Goal: Transaction & Acquisition: Book appointment/travel/reservation

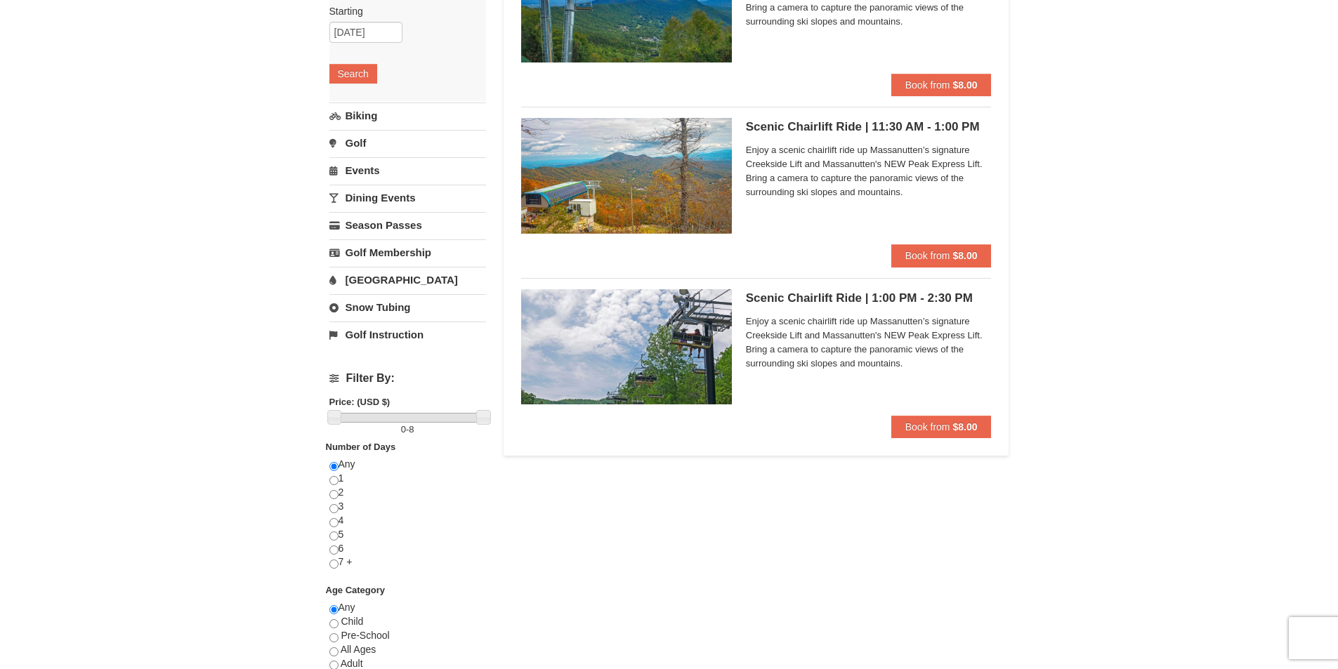
scroll to position [211, 0]
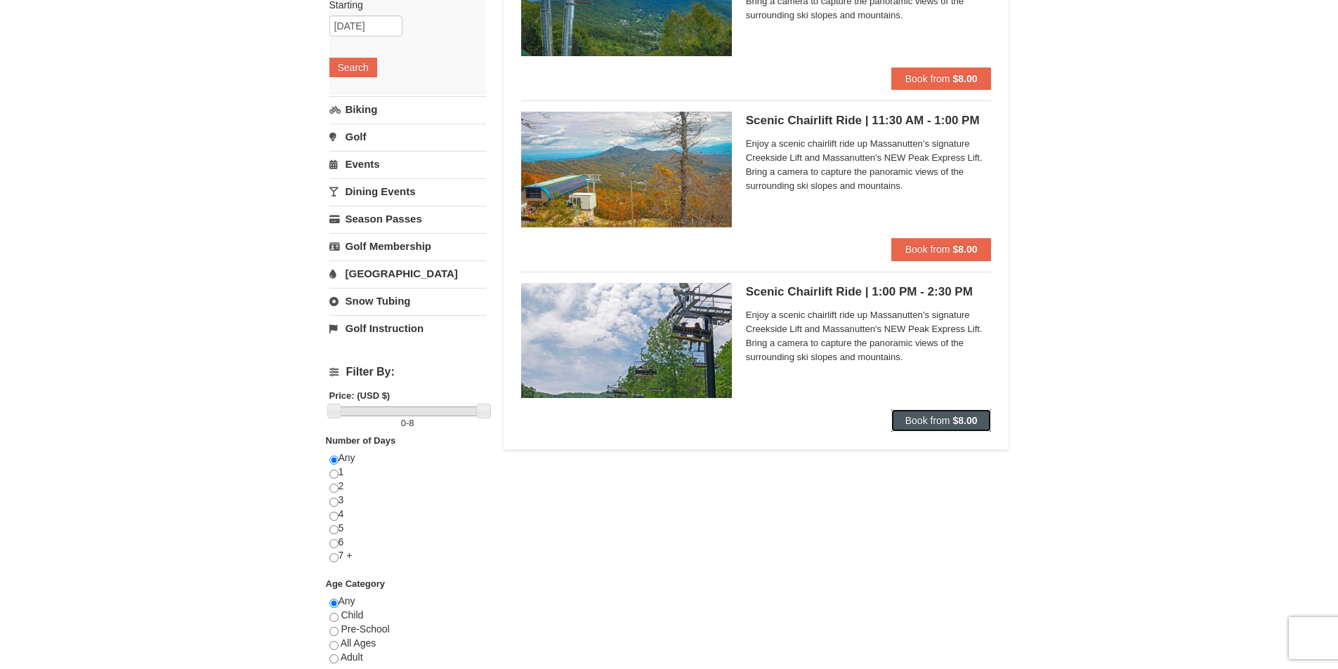
click at [934, 416] on span "Book from" at bounding box center [927, 420] width 45 height 11
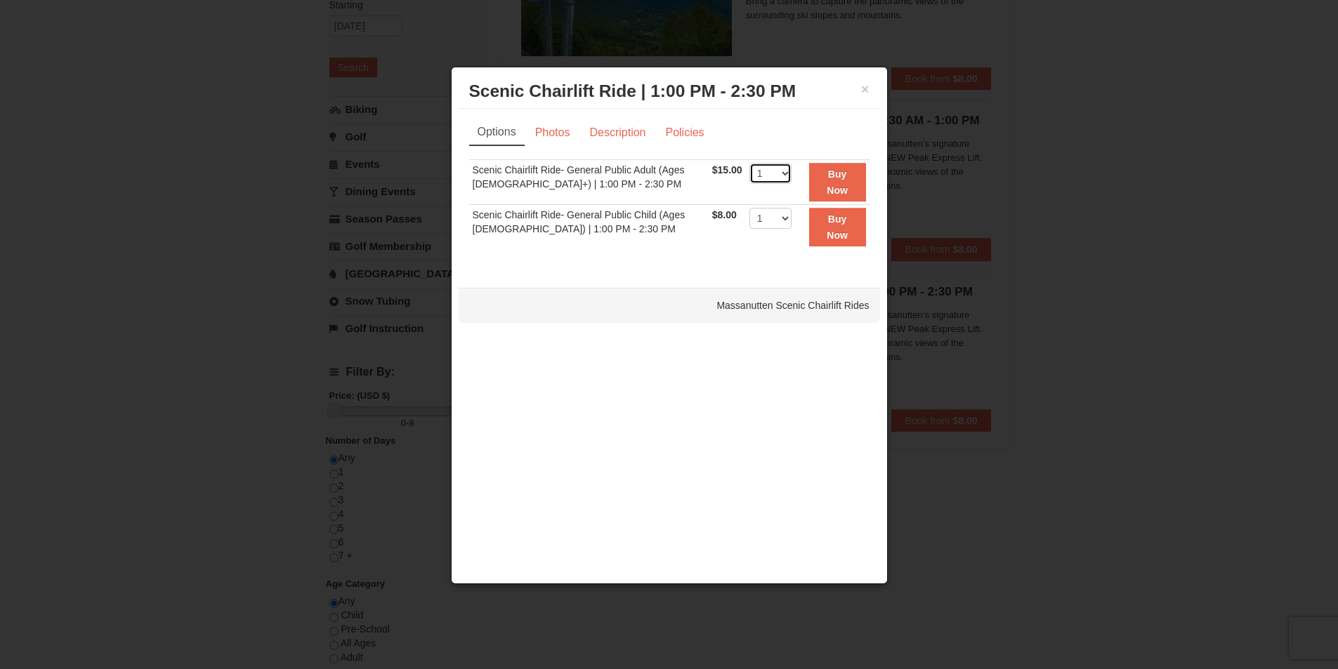
click at [772, 175] on select "1 2 3 4 5 6 7 8 9 10 11 12 13 14 15 16 17 18 19 20 21 22" at bounding box center [770, 173] width 42 height 21
select select "2"
click at [749, 163] on select "1 2 3 4 5 6 7 8 9 10 11 12 13 14 15 16 17 18 19 20 21 22" at bounding box center [770, 173] width 42 height 21
click at [836, 182] on button "Buy Now" at bounding box center [837, 182] width 57 height 39
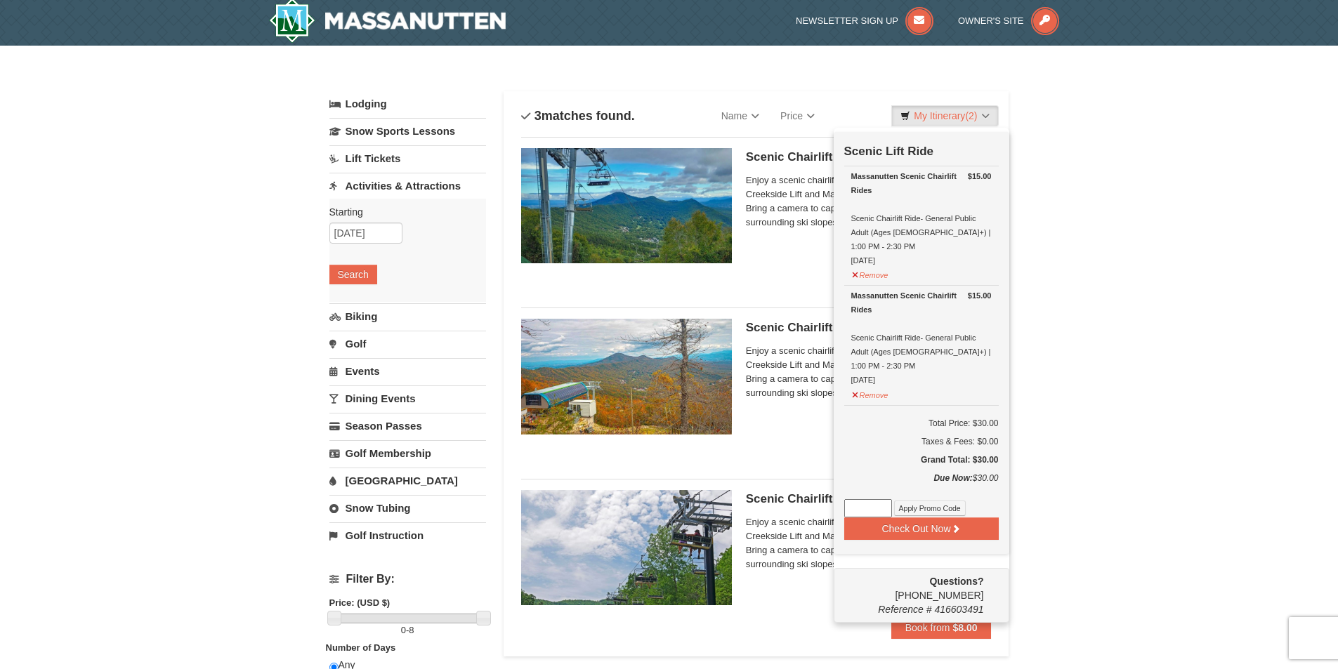
scroll to position [4, 0]
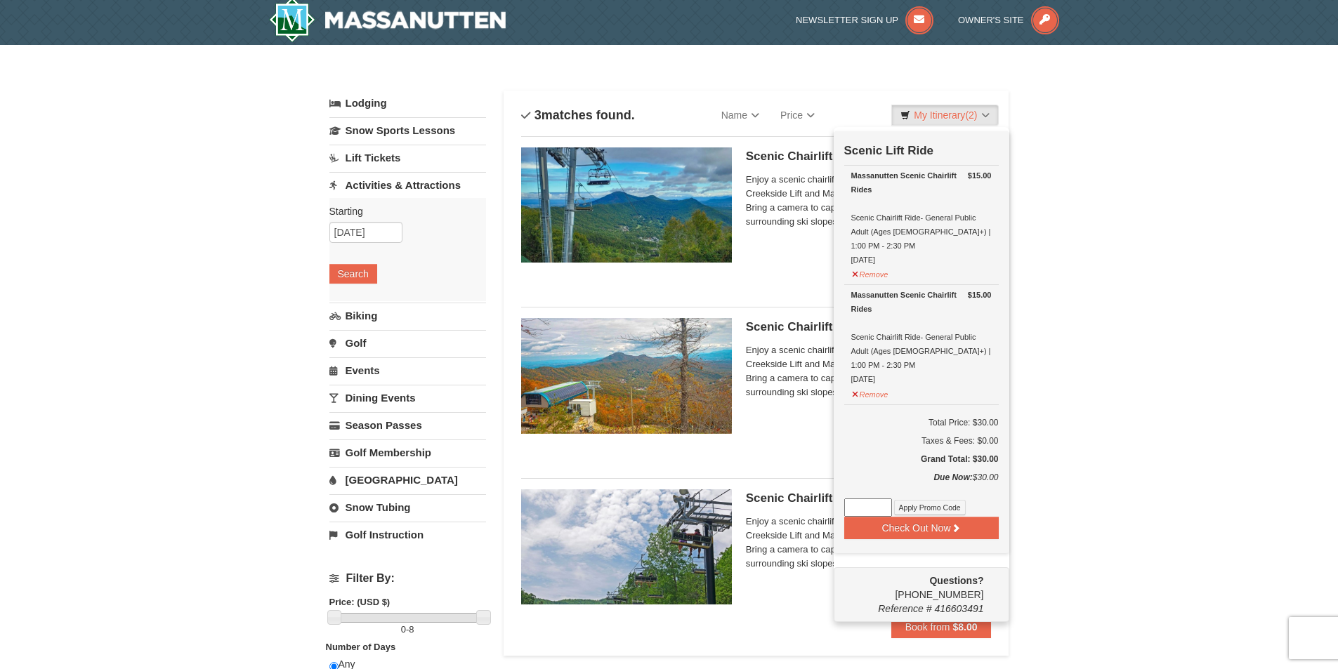
click at [1121, 225] on div "× Categories List Filter My Itinerary (2) Check Out Now Scenic Lift Ride $15.00…" at bounding box center [669, 564] width 1338 height 1039
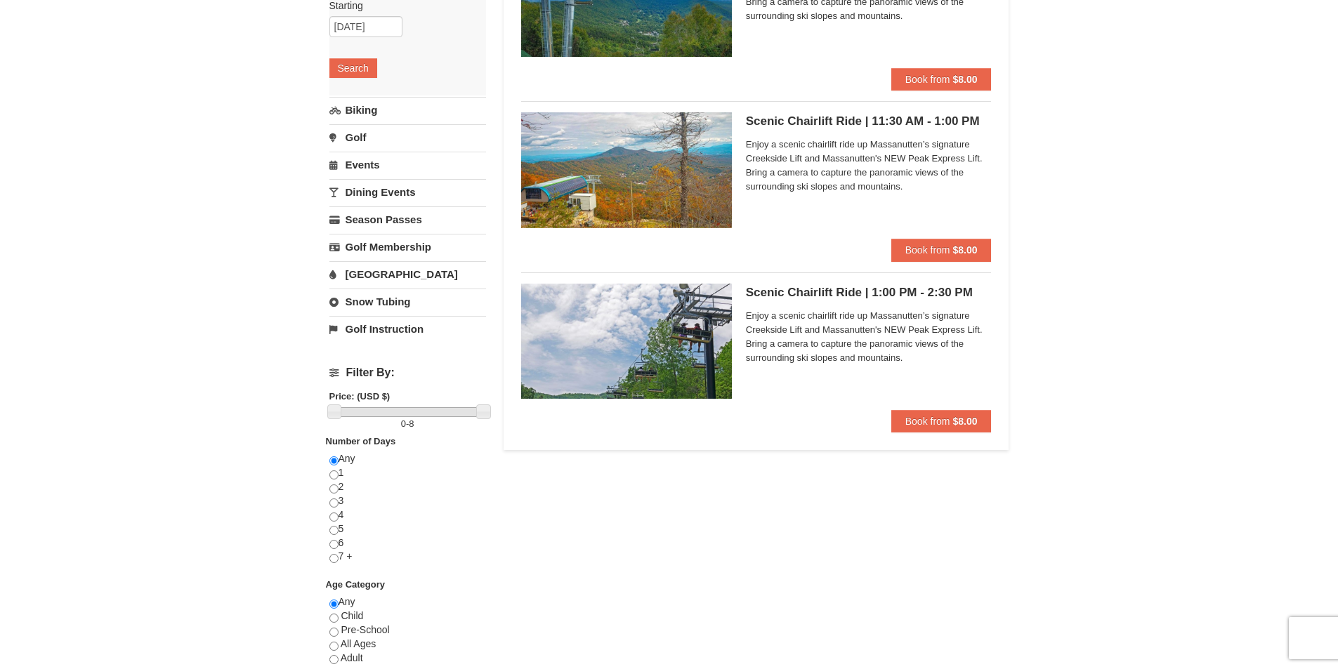
scroll to position [211, 0]
click at [362, 298] on link "Snow Tubing" at bounding box center [407, 301] width 157 height 26
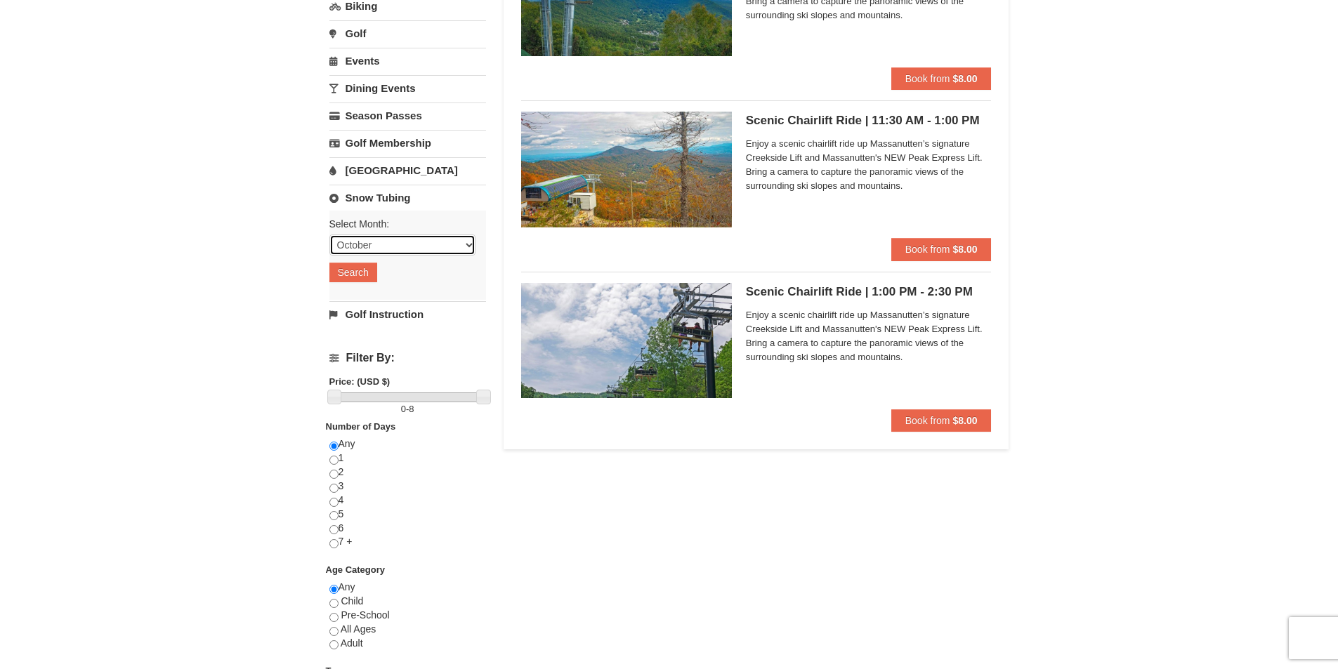
click at [395, 254] on select "October November December January February March April May June July August Sep…" at bounding box center [402, 245] width 146 height 21
select select "12"
click at [329, 235] on select "October November December January February March April May June July August Sep…" at bounding box center [402, 245] width 146 height 21
click at [368, 275] on button "Search" at bounding box center [353, 273] width 48 height 20
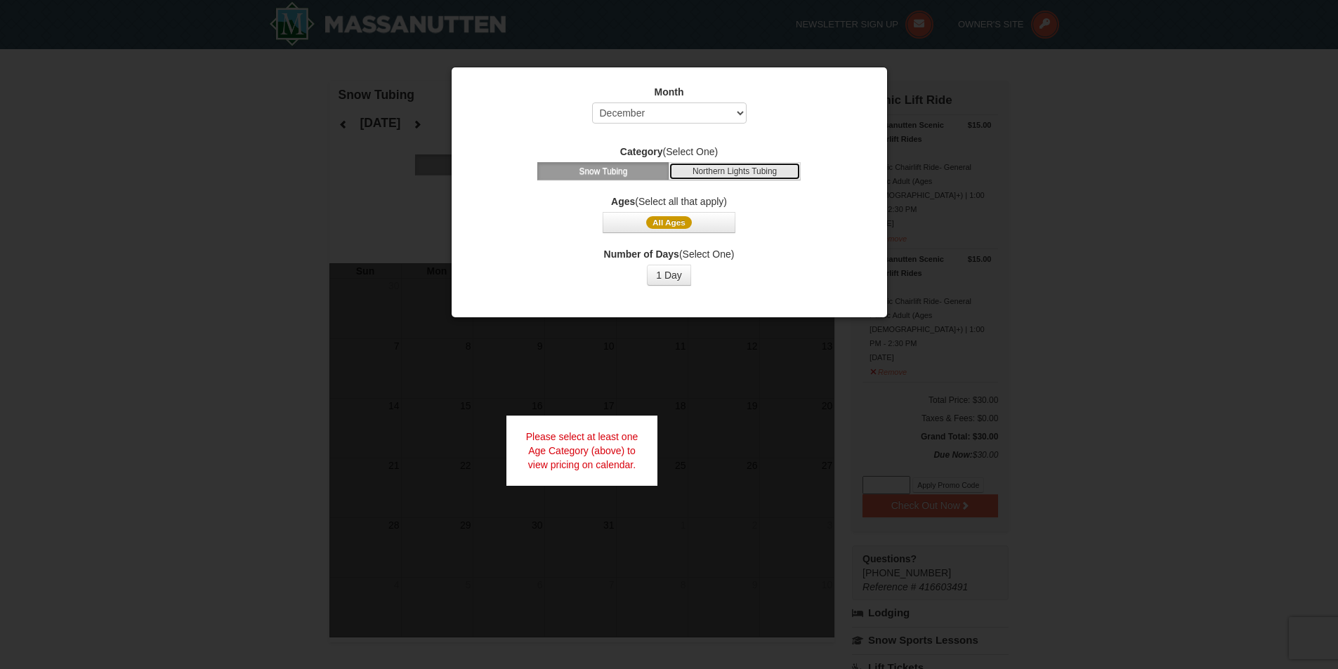
click at [742, 173] on button "Northern Lights Tubing" at bounding box center [735, 171] width 132 height 18
click at [690, 216] on button "All Ages" at bounding box center [669, 222] width 132 height 21
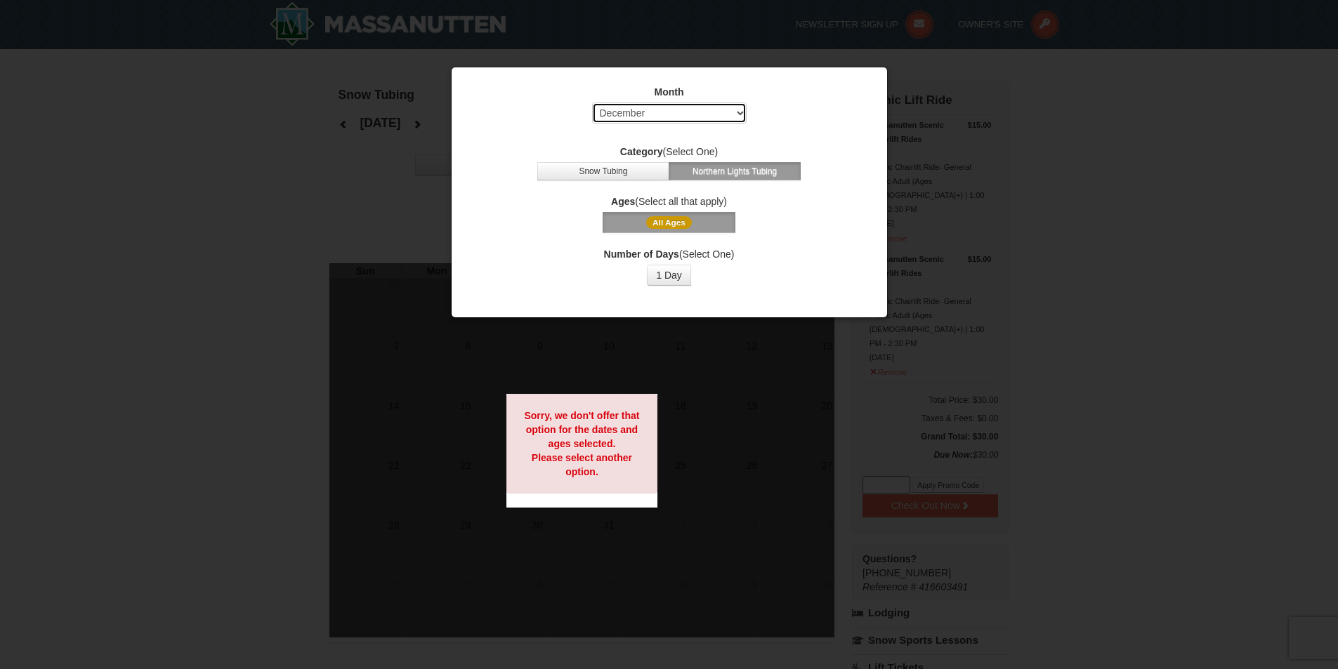
click at [689, 114] on select "Select October November December January February March April May June July Aug…" at bounding box center [669, 113] width 154 height 21
select select "2"
click at [592, 103] on select "Select October November December January February March April May June July Aug…" at bounding box center [669, 113] width 154 height 21
click at [685, 218] on span "All Ages" at bounding box center [669, 222] width 46 height 13
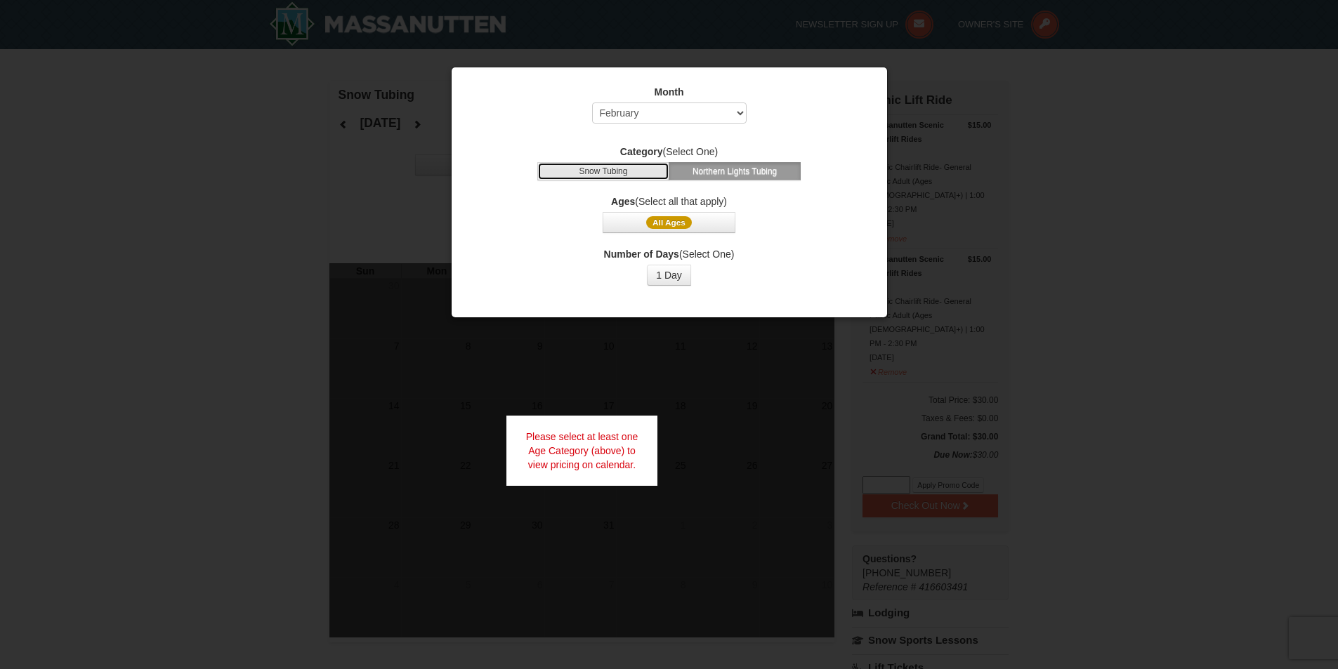
click at [605, 169] on button "Snow Tubing" at bounding box center [603, 171] width 132 height 18
click at [671, 279] on button "1 Day" at bounding box center [669, 275] width 44 height 21
click at [180, 287] on div at bounding box center [669, 334] width 1338 height 669
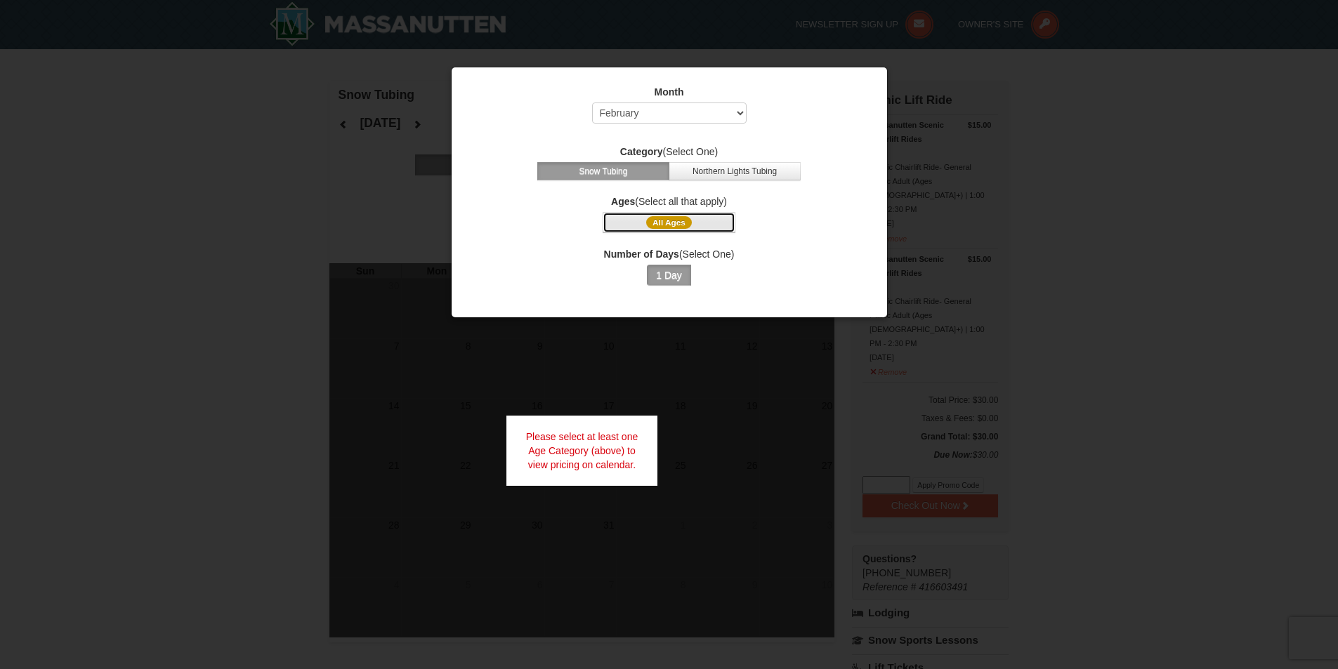
click at [662, 219] on span "All Ages" at bounding box center [669, 222] width 46 height 13
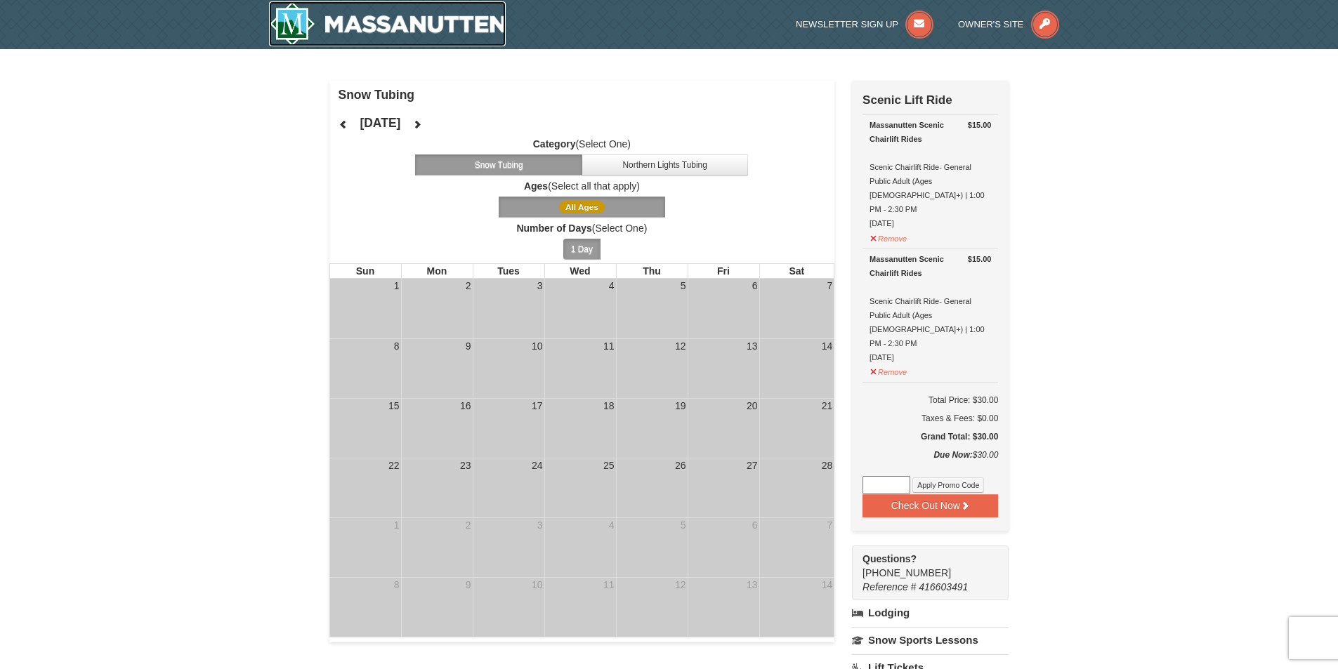
click at [365, 14] on img at bounding box center [387, 23] width 237 height 45
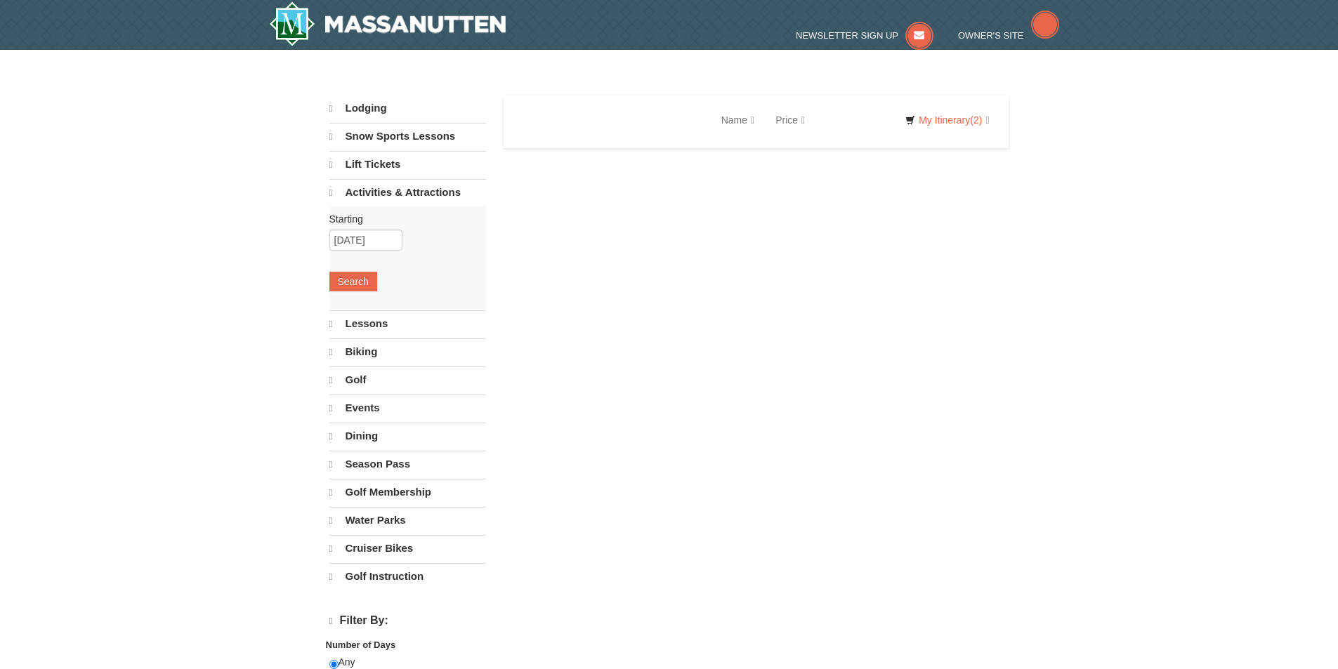
select select "10"
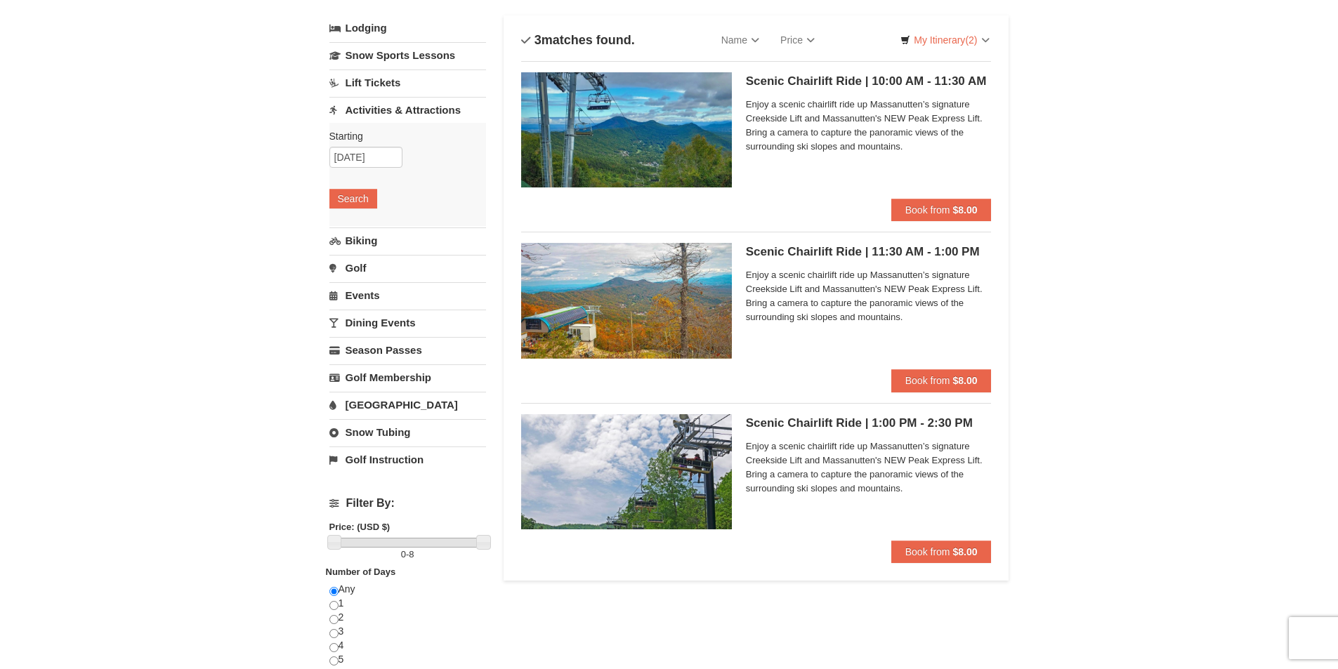
scroll to position [140, 0]
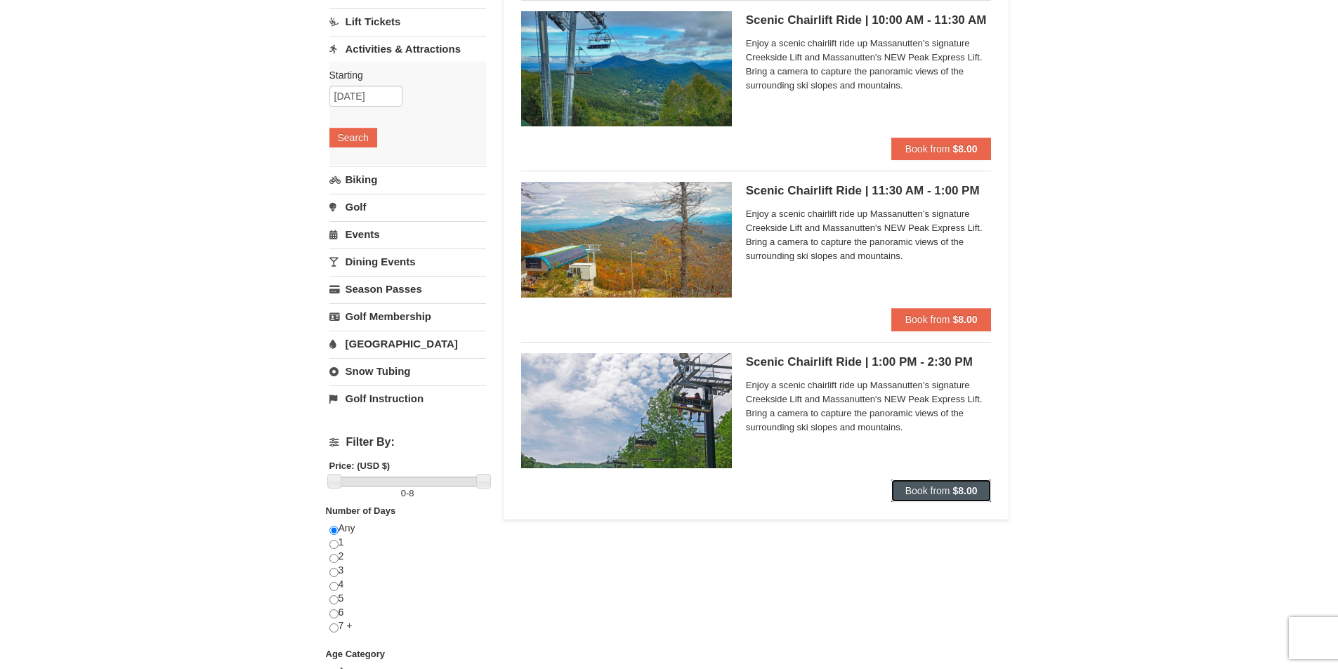
click at [918, 480] on button "Book from $8.00" at bounding box center [941, 491] width 100 height 22
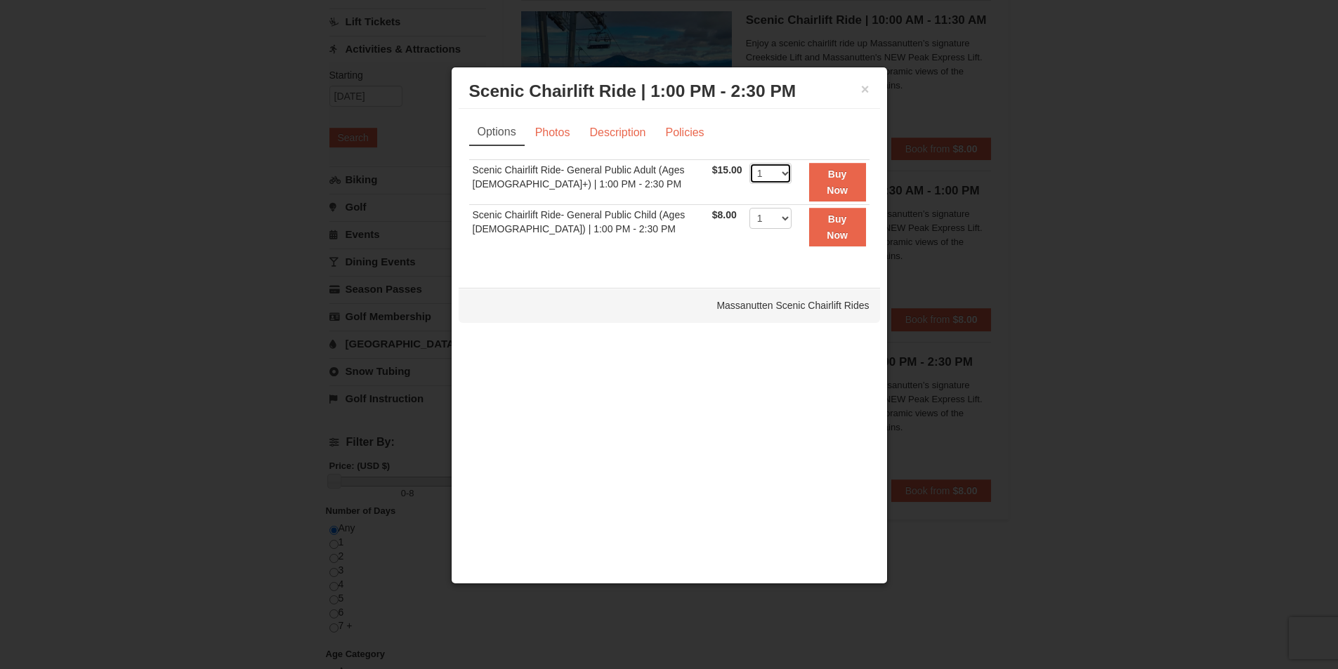
click at [772, 178] on select "1 2 3 4 5 6 7 8 9 10 11 12 13 14 15 16 17 18 19 20 21 22" at bounding box center [770, 173] width 42 height 21
select select "2"
click at [749, 163] on select "1 2 3 4 5 6 7 8 9 10 11 12 13 14 15 16 17 18 19 20 21 22" at bounding box center [770, 173] width 42 height 21
click at [828, 192] on strong "Buy Now" at bounding box center [837, 182] width 21 height 27
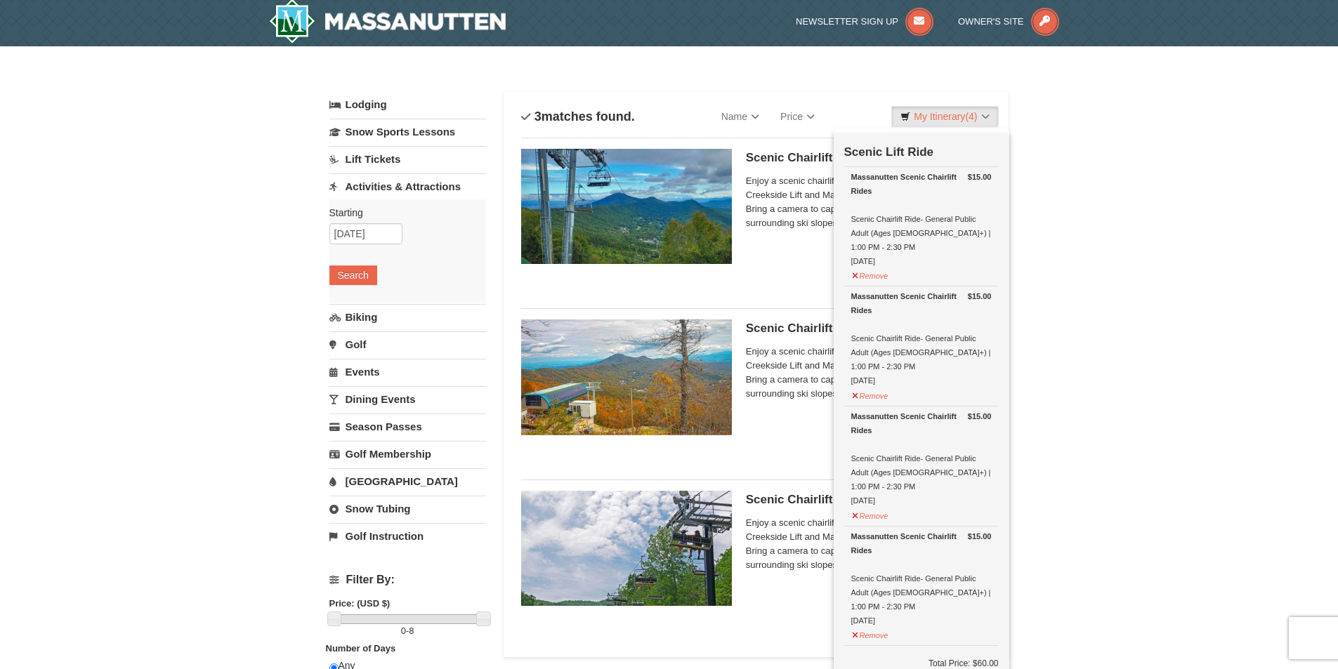
scroll to position [4, 0]
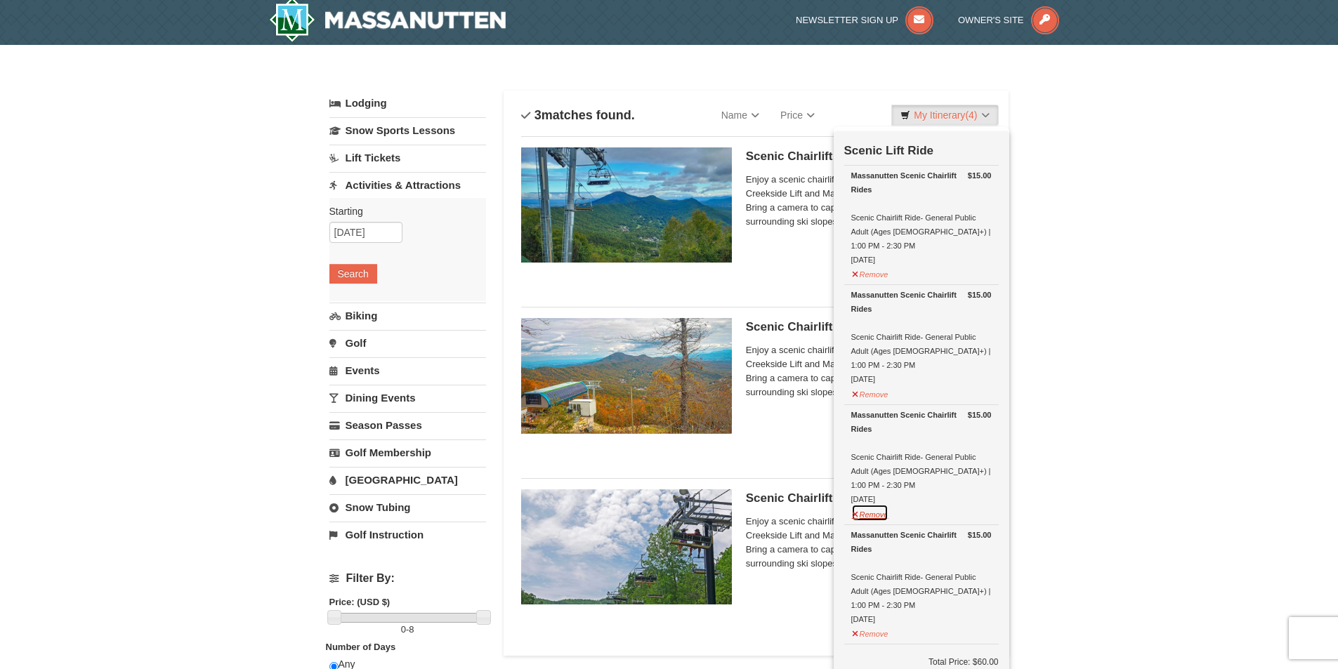
click at [853, 504] on button "Remove" at bounding box center [870, 513] width 38 height 18
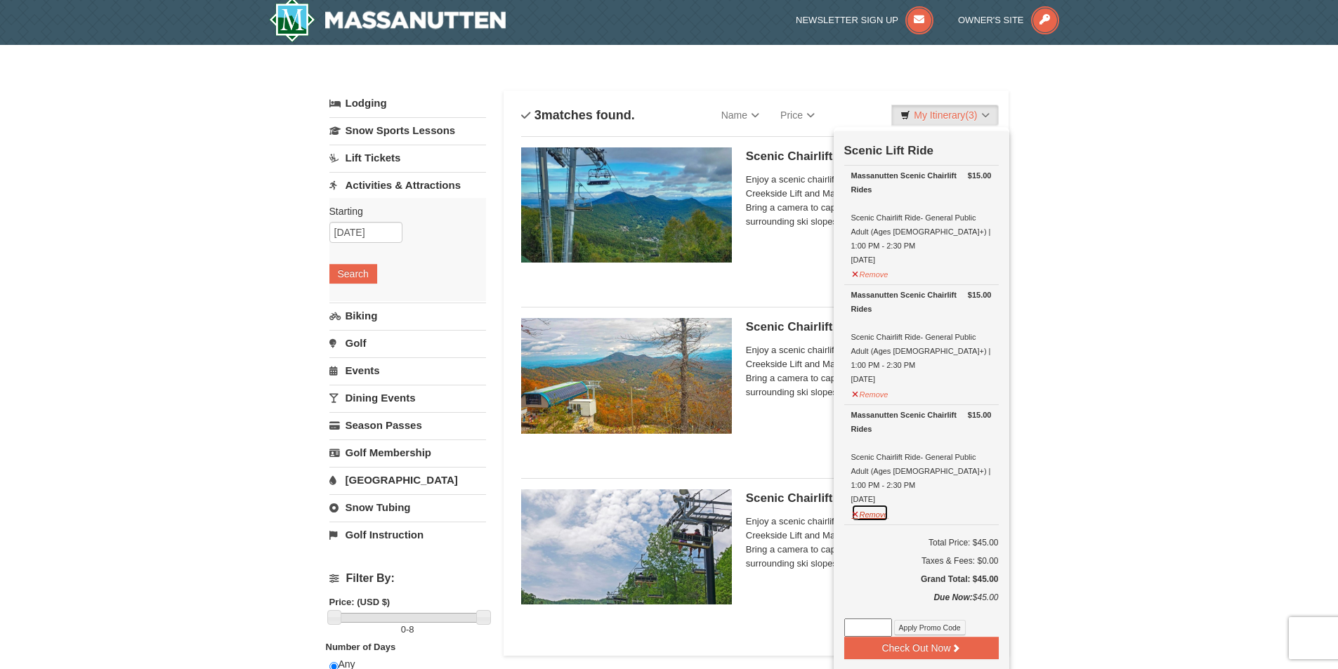
click at [855, 504] on button "Remove" at bounding box center [870, 513] width 38 height 18
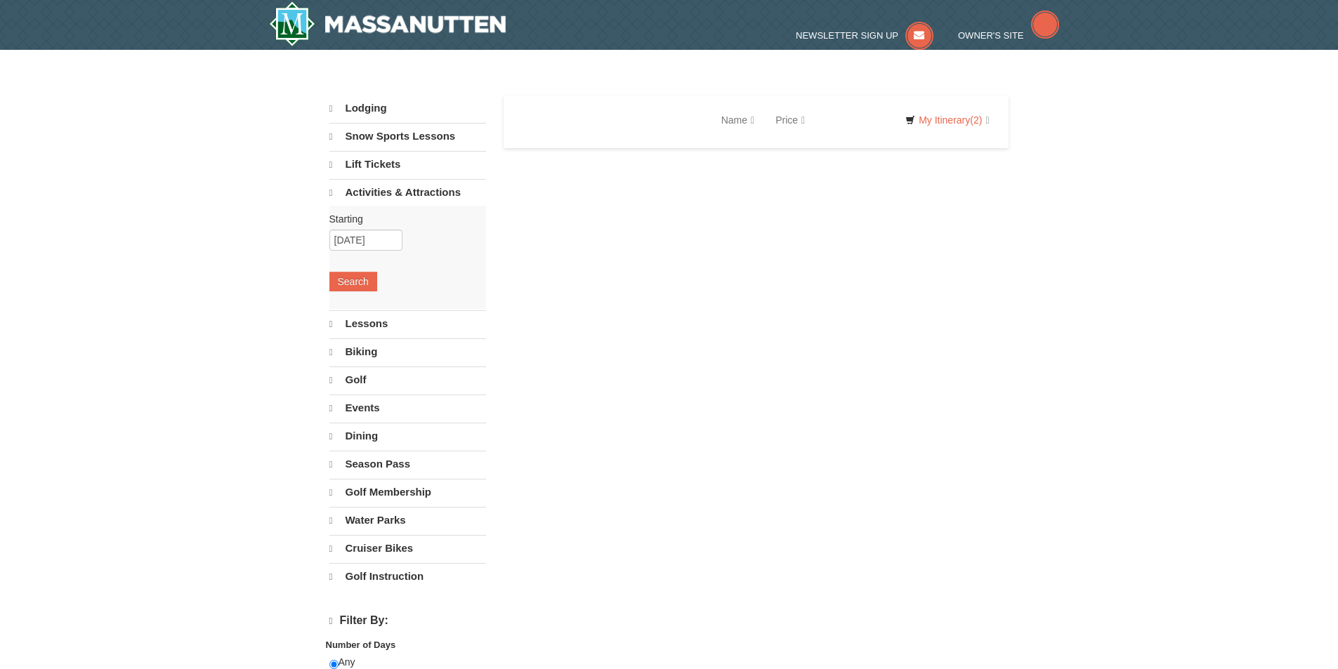
select select "10"
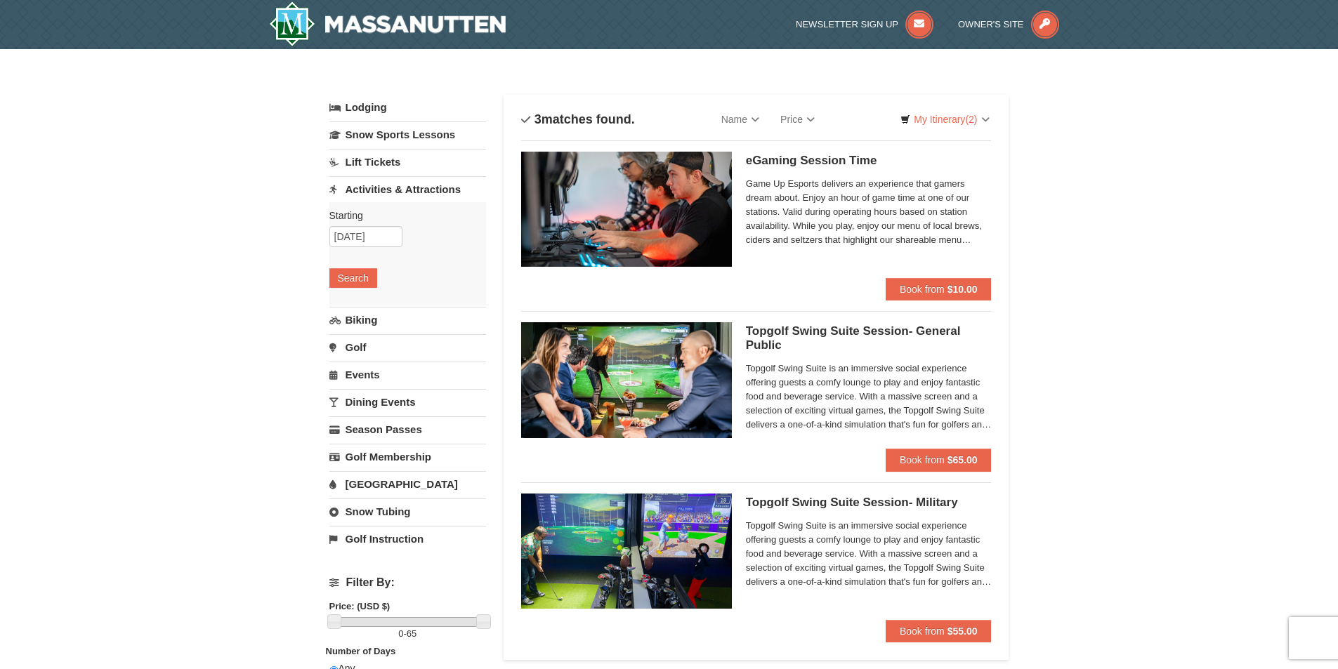
click at [388, 190] on link "Activities & Attractions" at bounding box center [407, 189] width 157 height 26
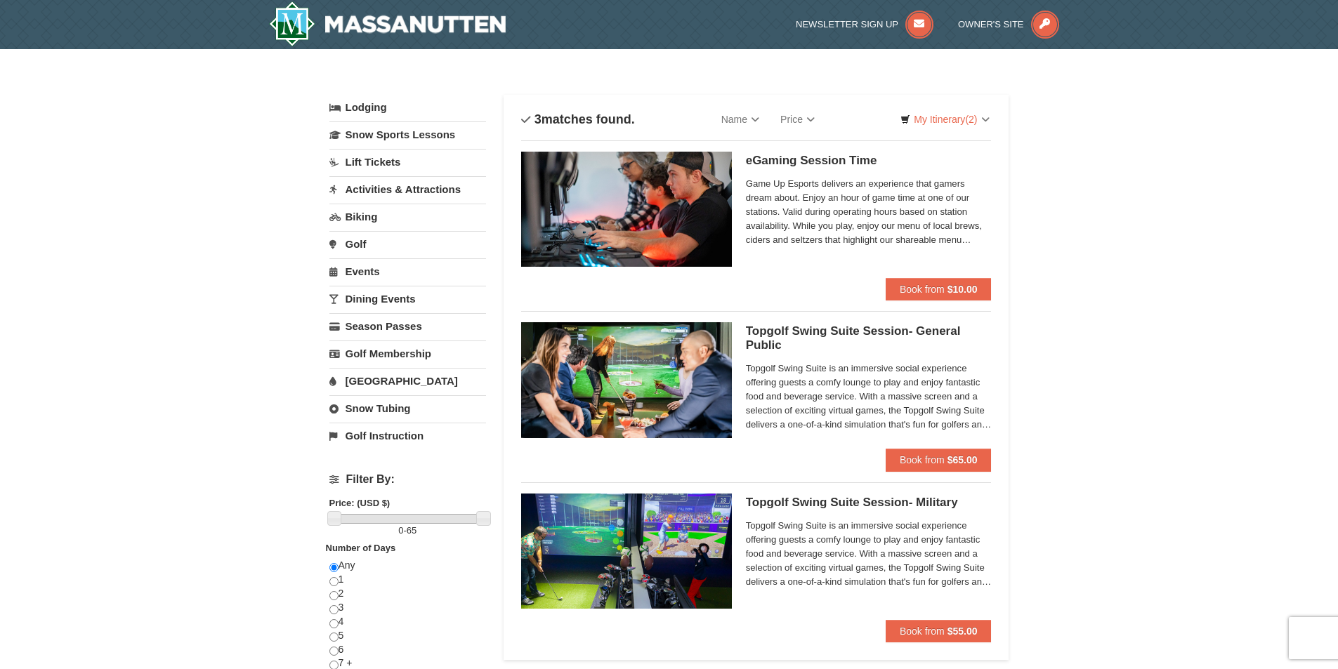
click at [388, 190] on link "Activities & Attractions" at bounding box center [407, 189] width 157 height 26
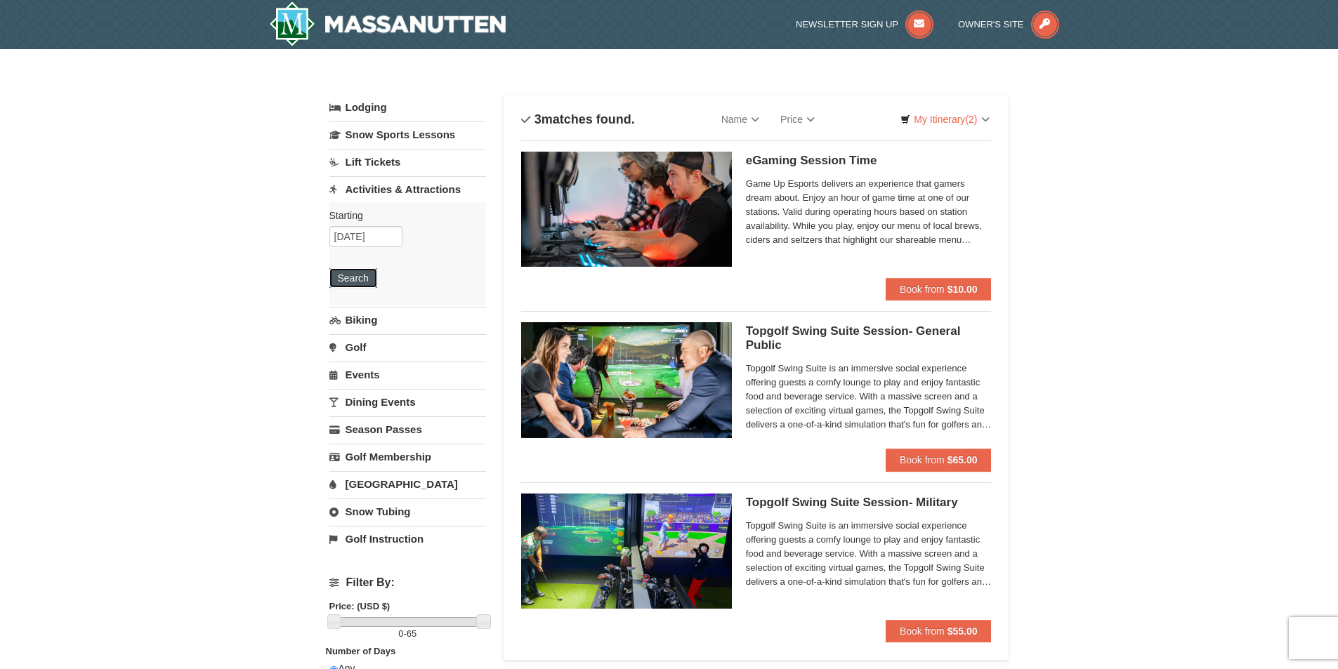
click at [349, 275] on button "Search" at bounding box center [353, 278] width 48 height 20
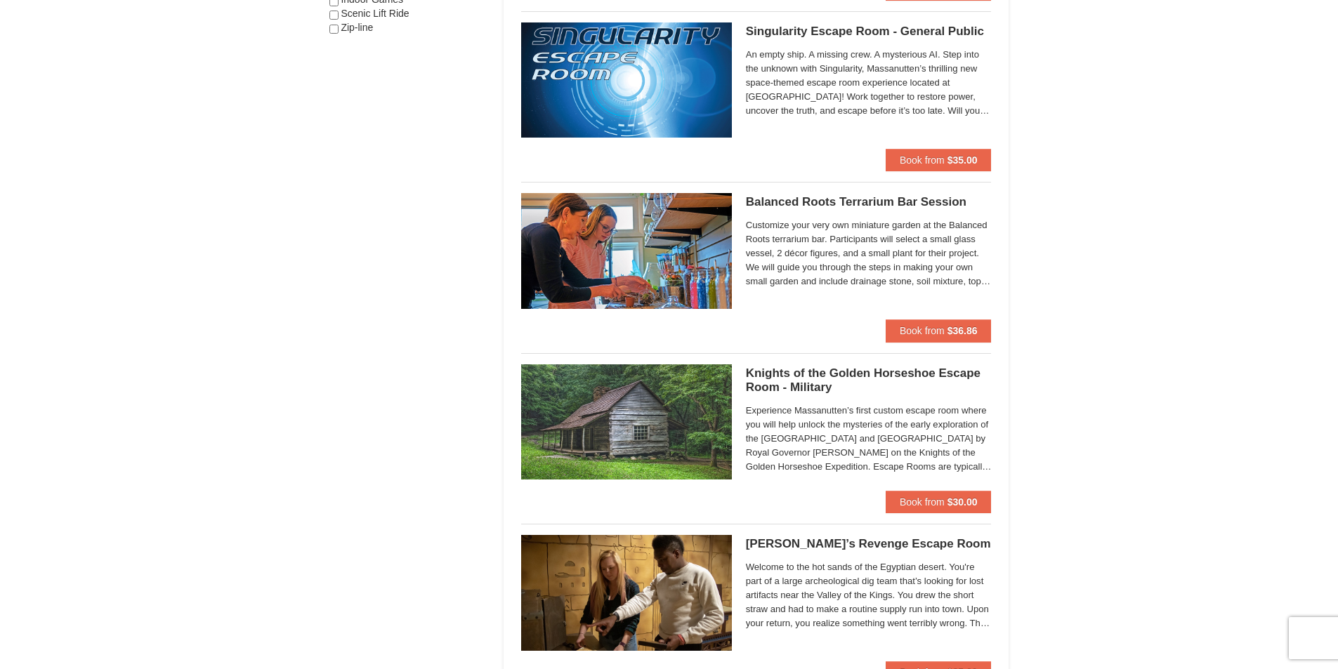
scroll to position [983, 0]
click at [951, 328] on strong "$36.86" at bounding box center [962, 331] width 30 height 11
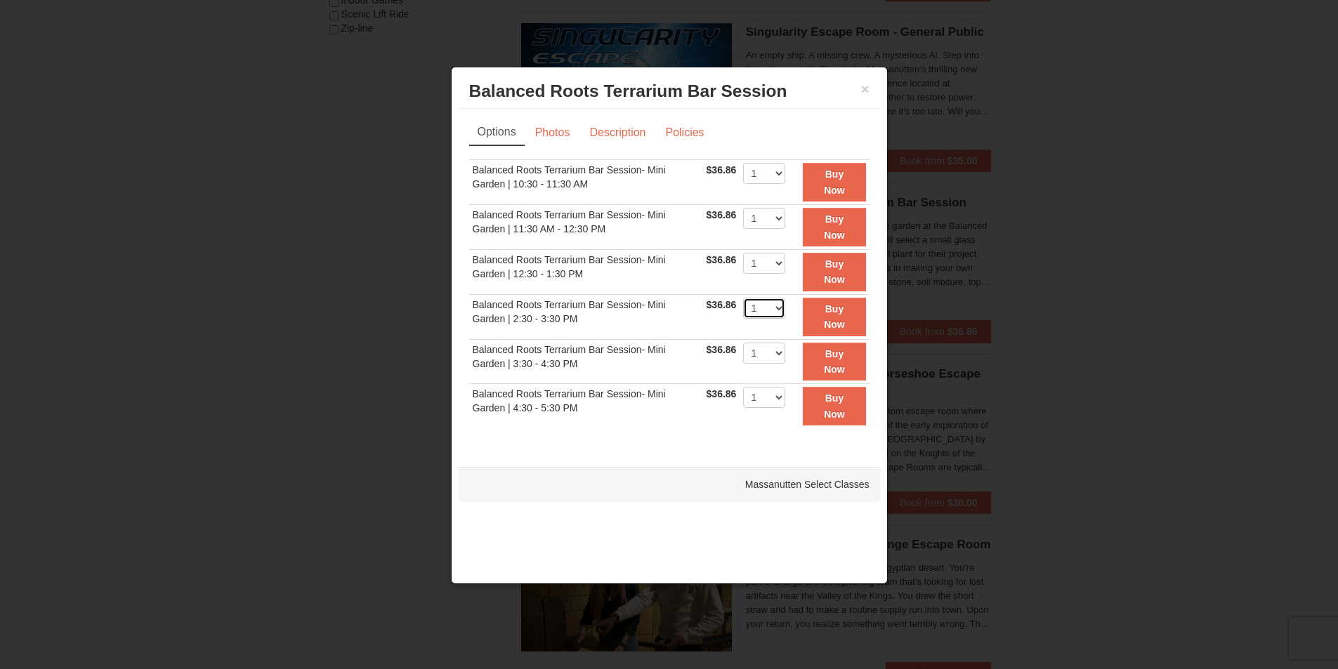
click at [777, 312] on select "1 2 3 4" at bounding box center [764, 308] width 42 height 21
select select "2"
click at [743, 298] on select "1 2 3 4" at bounding box center [764, 308] width 42 height 21
click at [544, 133] on link "Photos" at bounding box center [552, 132] width 53 height 27
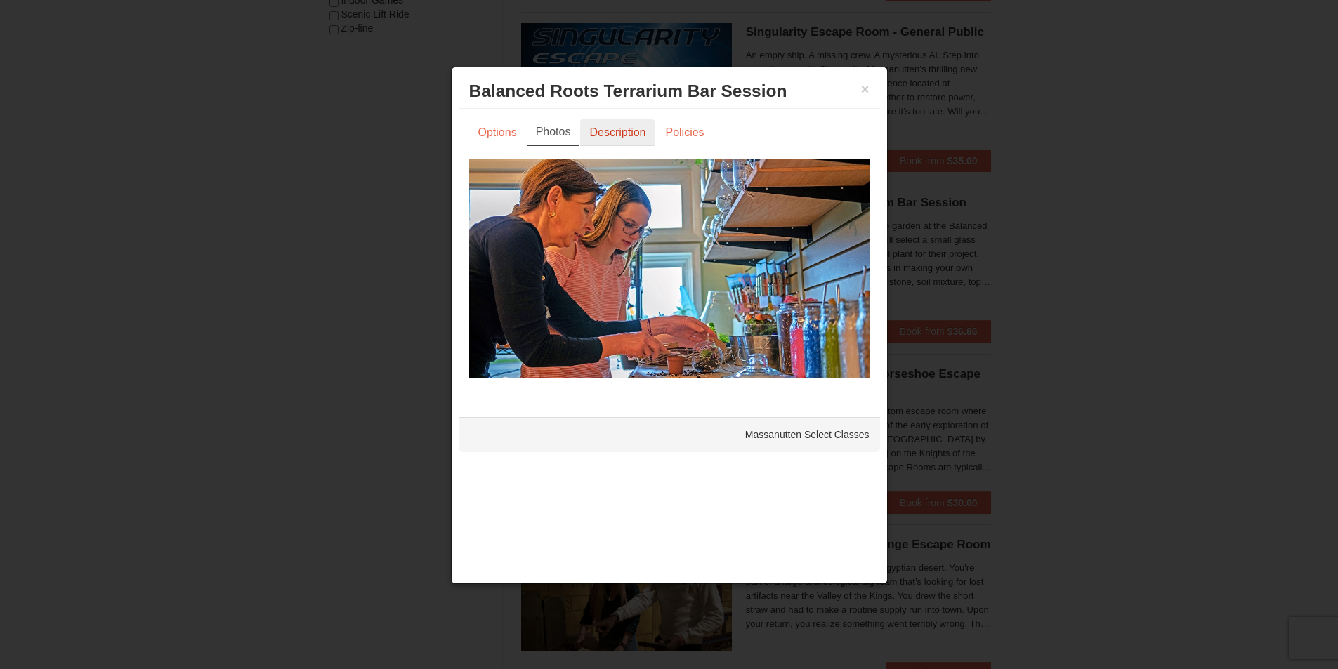
click at [600, 124] on link "Description" at bounding box center [617, 132] width 74 height 27
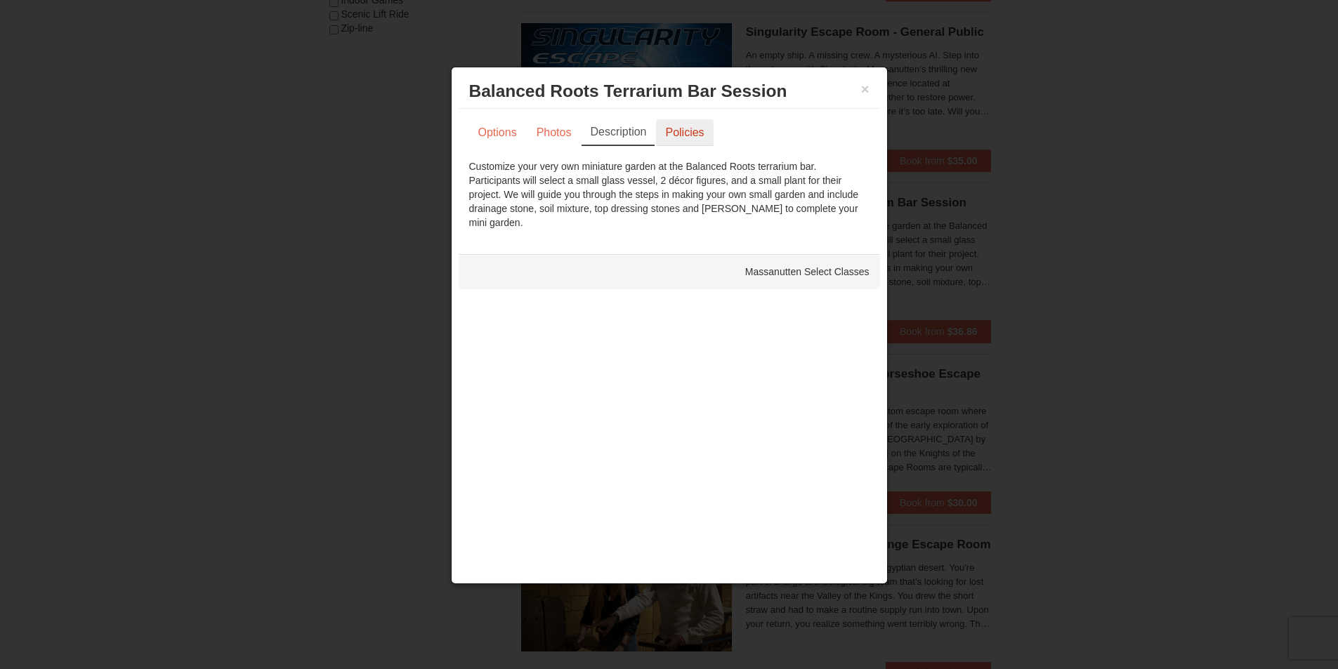
click at [669, 123] on link "Policies" at bounding box center [684, 132] width 57 height 27
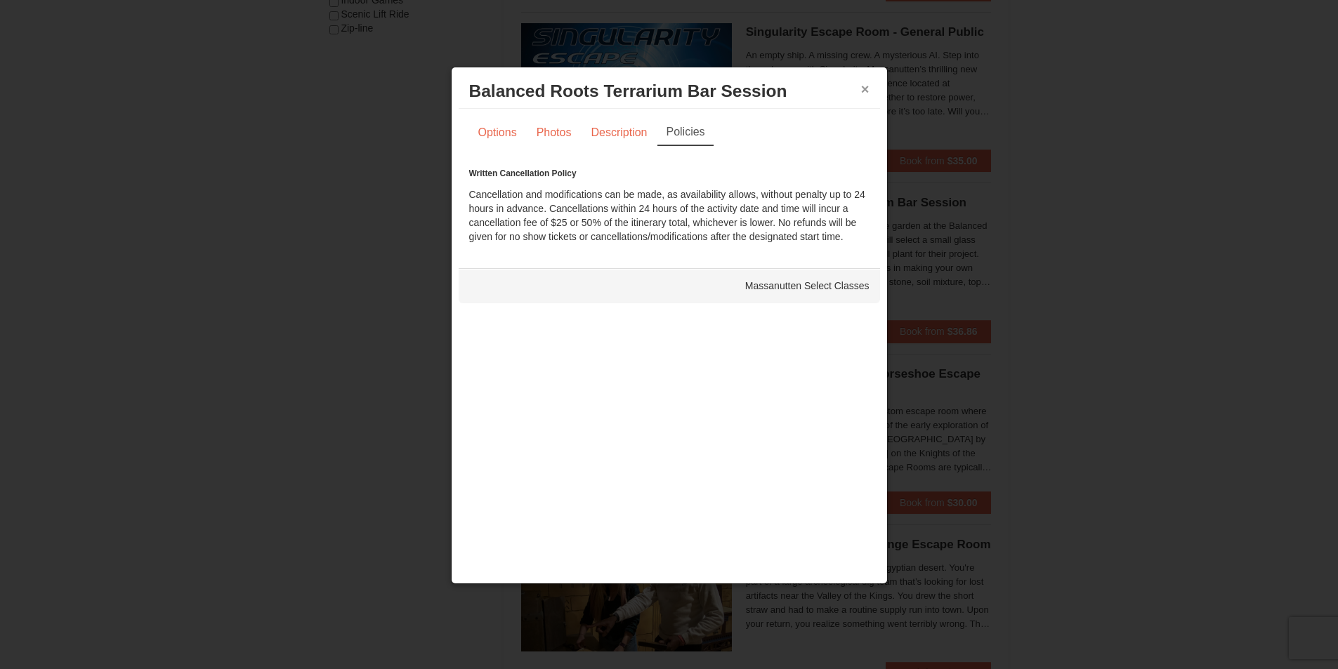
click at [864, 91] on button "×" at bounding box center [865, 89] width 8 height 14
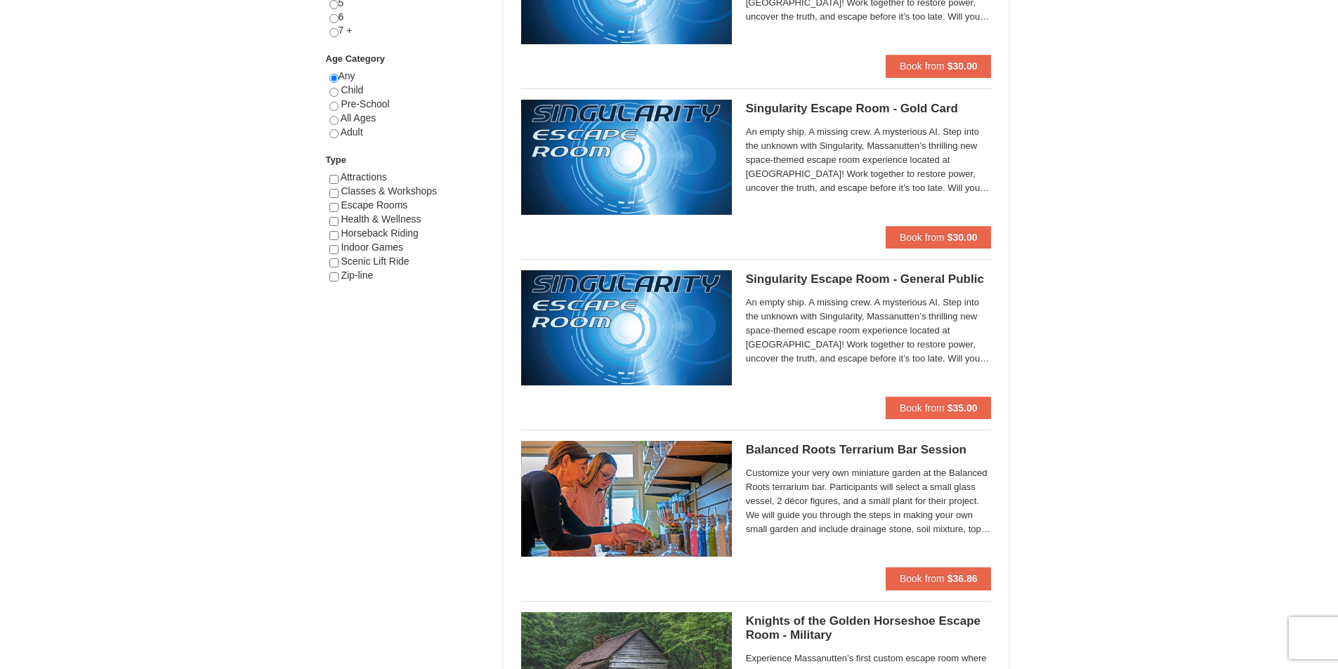
scroll to position [702, 0]
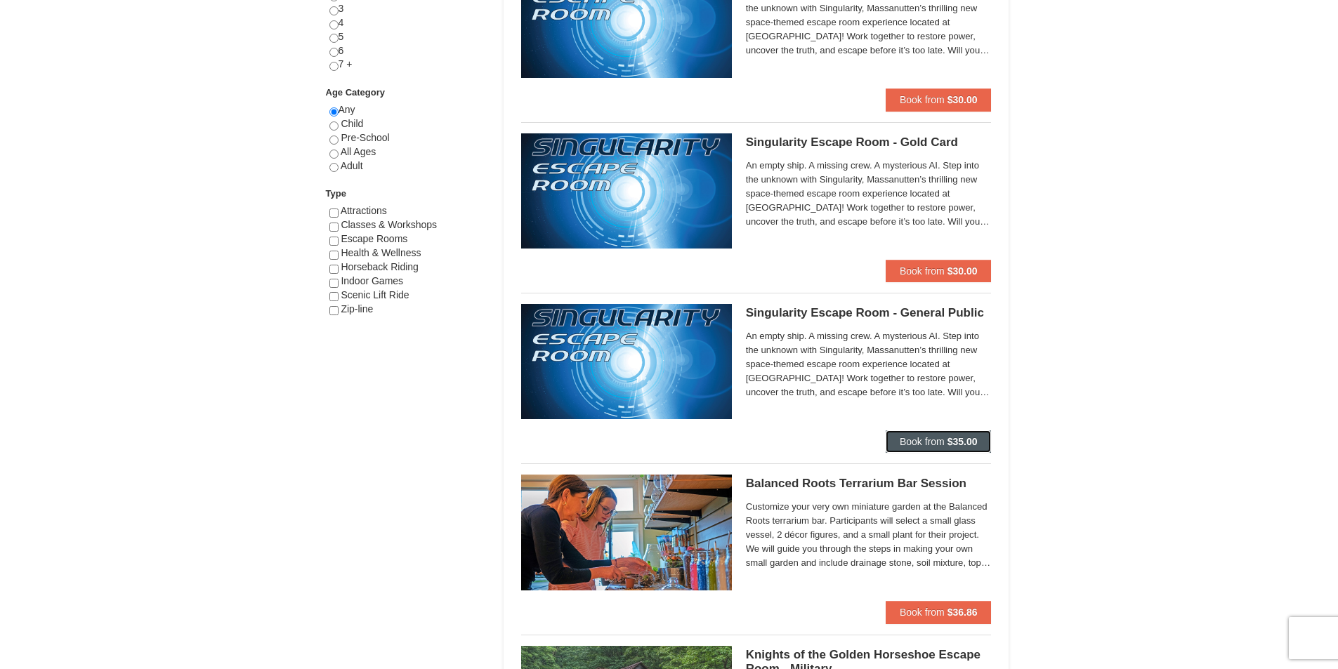
click at [921, 435] on button "Book from $35.00" at bounding box center [939, 441] width 106 height 22
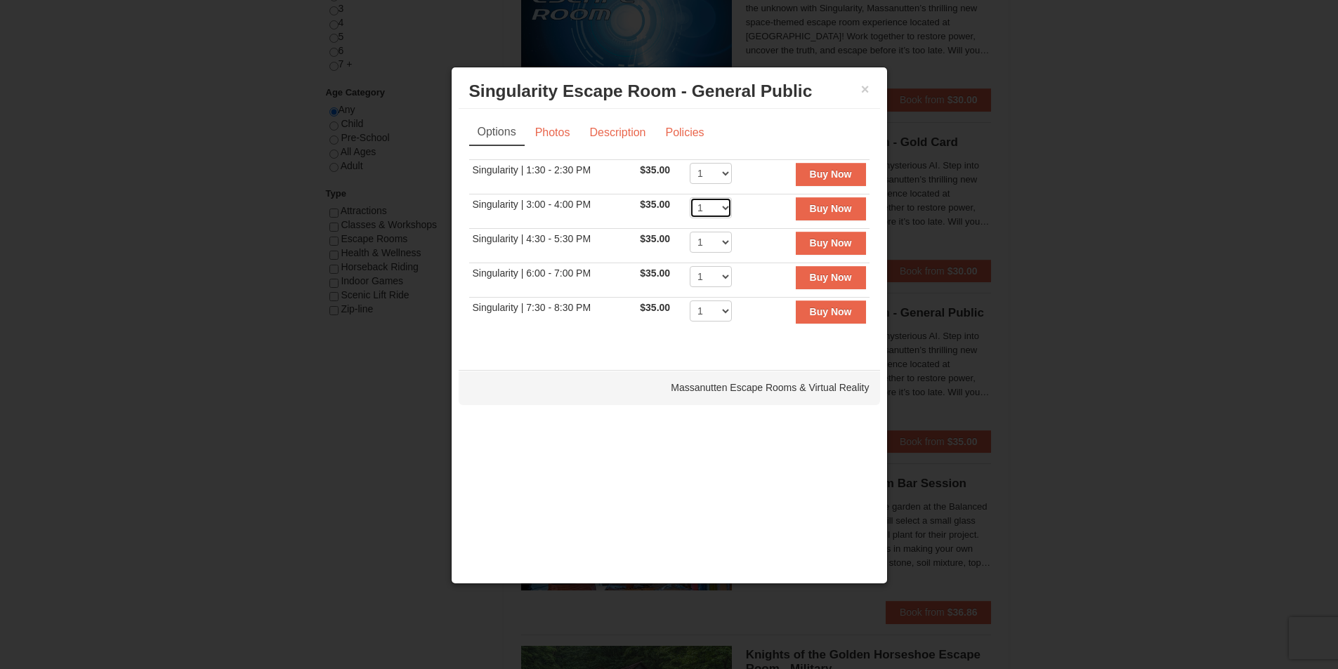
click at [701, 203] on select "1 2 3 4 5 6 7 8" at bounding box center [711, 207] width 42 height 21
select select "2"
click at [690, 197] on select "1 2 3 4 5 6 7 8" at bounding box center [711, 207] width 42 height 21
click at [559, 137] on link "Photos" at bounding box center [552, 132] width 53 height 27
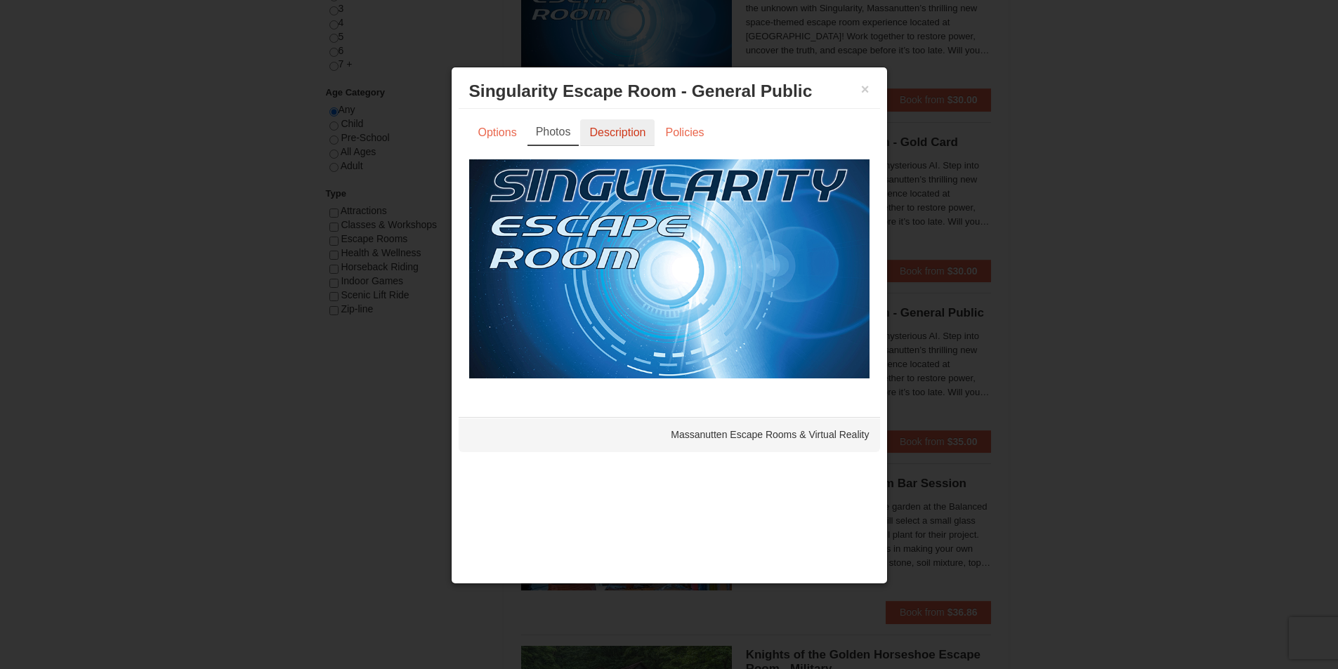
click at [637, 129] on link "Description" at bounding box center [617, 132] width 74 height 27
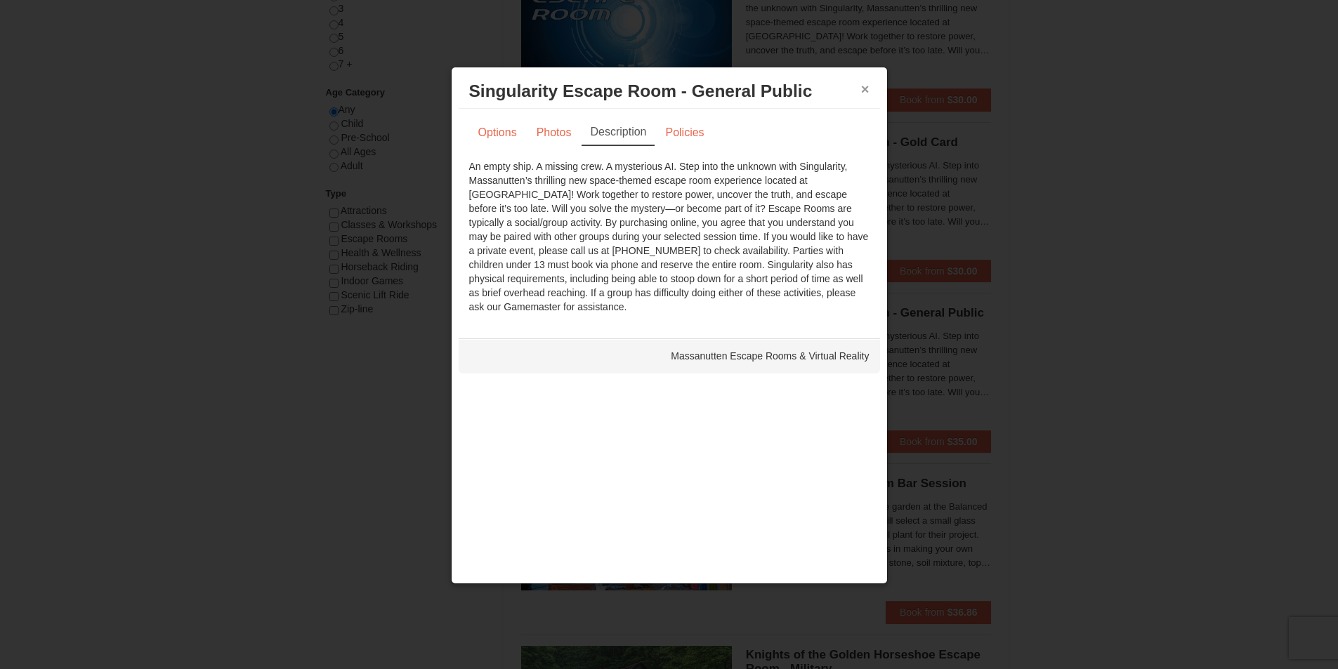
click at [864, 90] on button "×" at bounding box center [865, 89] width 8 height 14
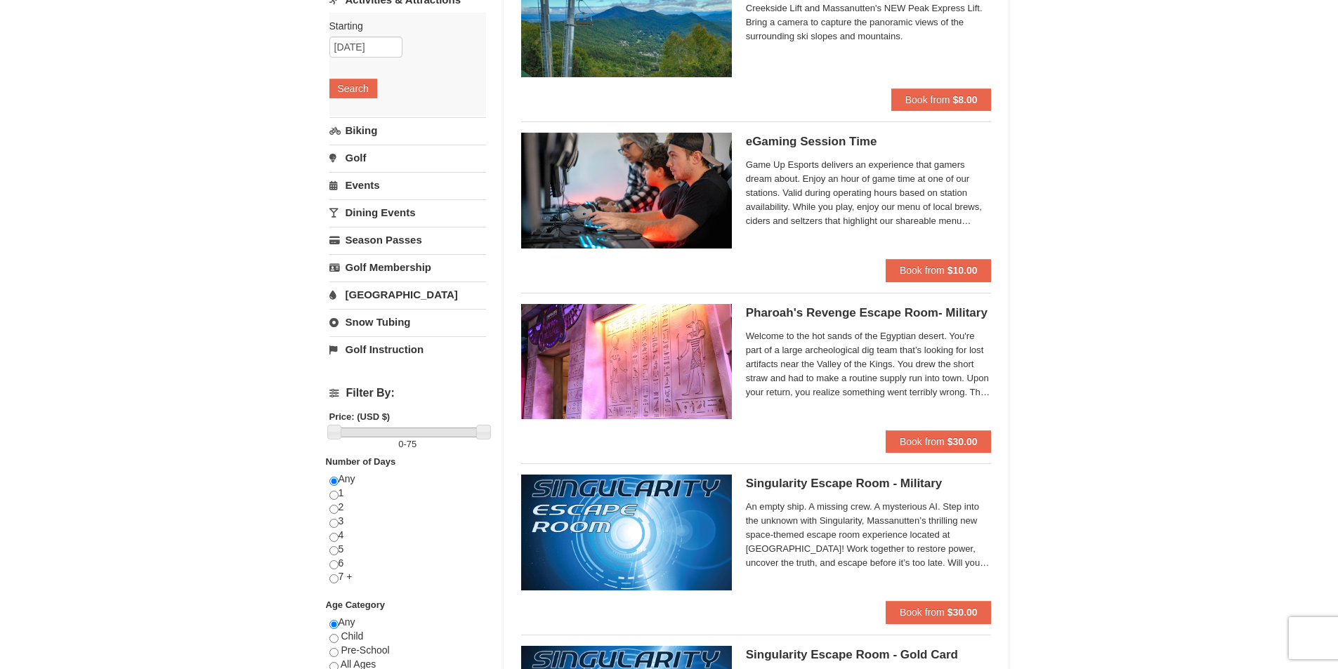
scroll to position [211, 0]
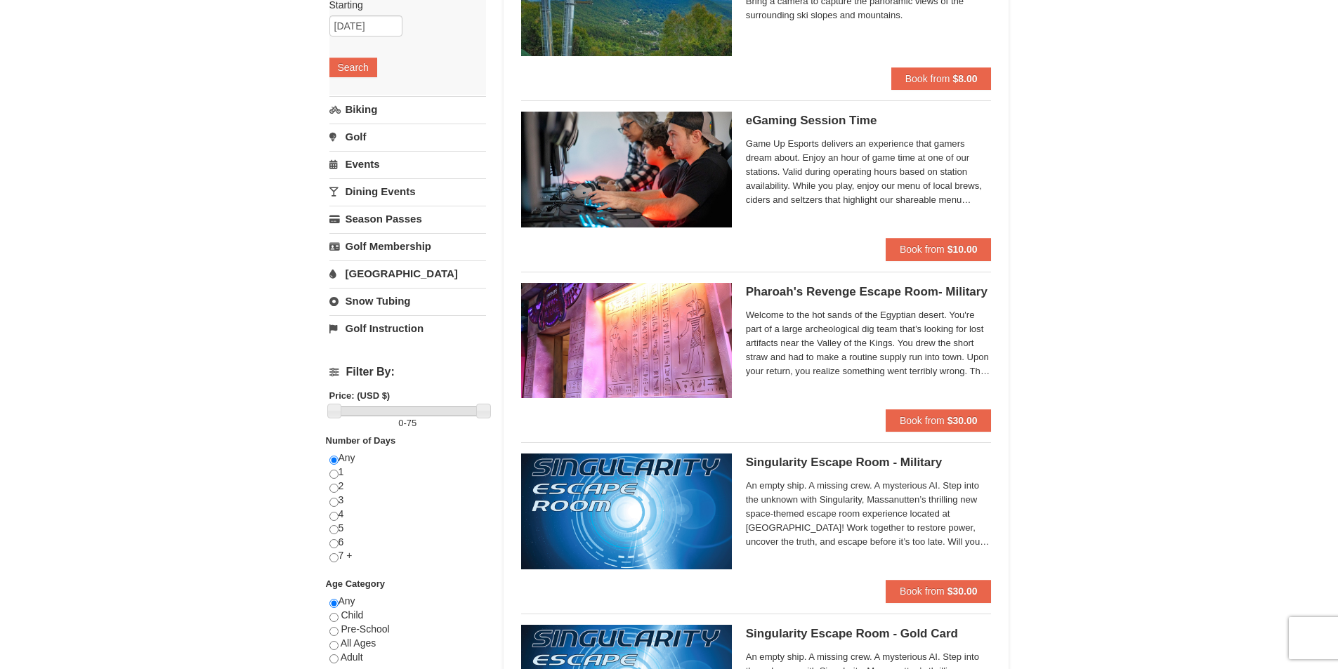
click at [360, 133] on link "Golf" at bounding box center [407, 137] width 157 height 26
click at [361, 112] on div "Starting Please format dates MM/DD/YYYY Please format dates MM/DD/YYYY 11/01/20…" at bounding box center [407, 97] width 157 height 103
click at [362, 119] on button "Search" at bounding box center [353, 122] width 48 height 20
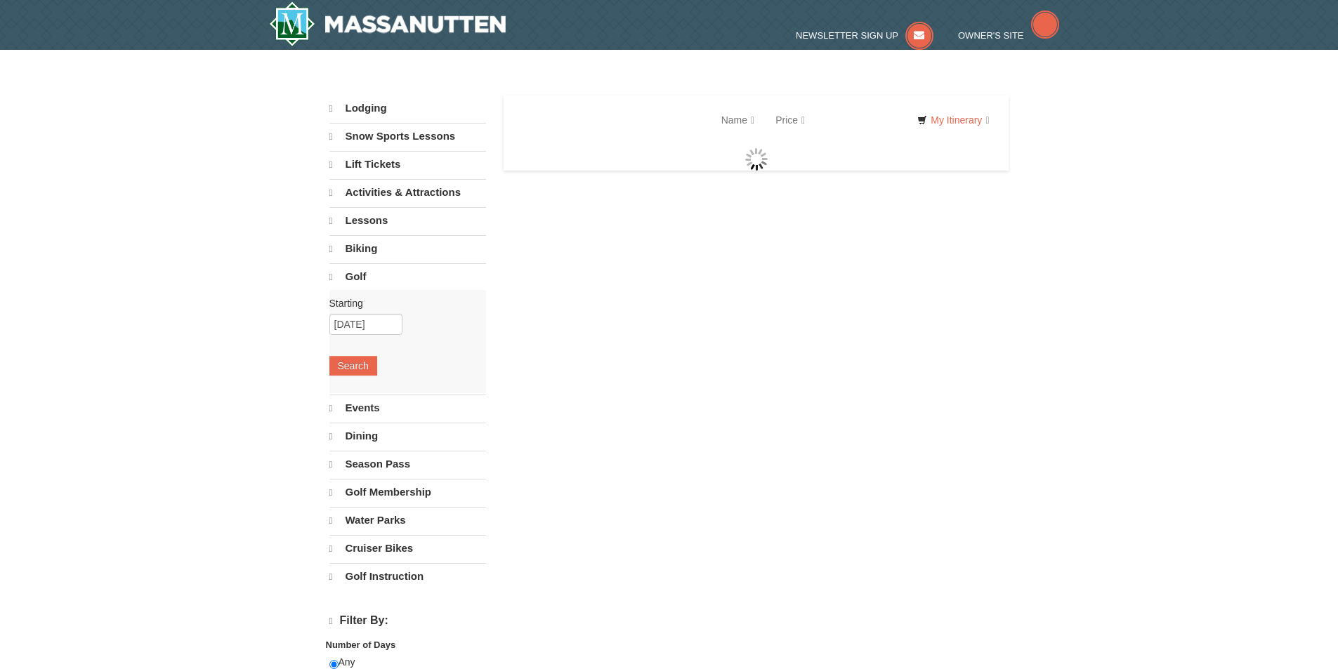
select select "10"
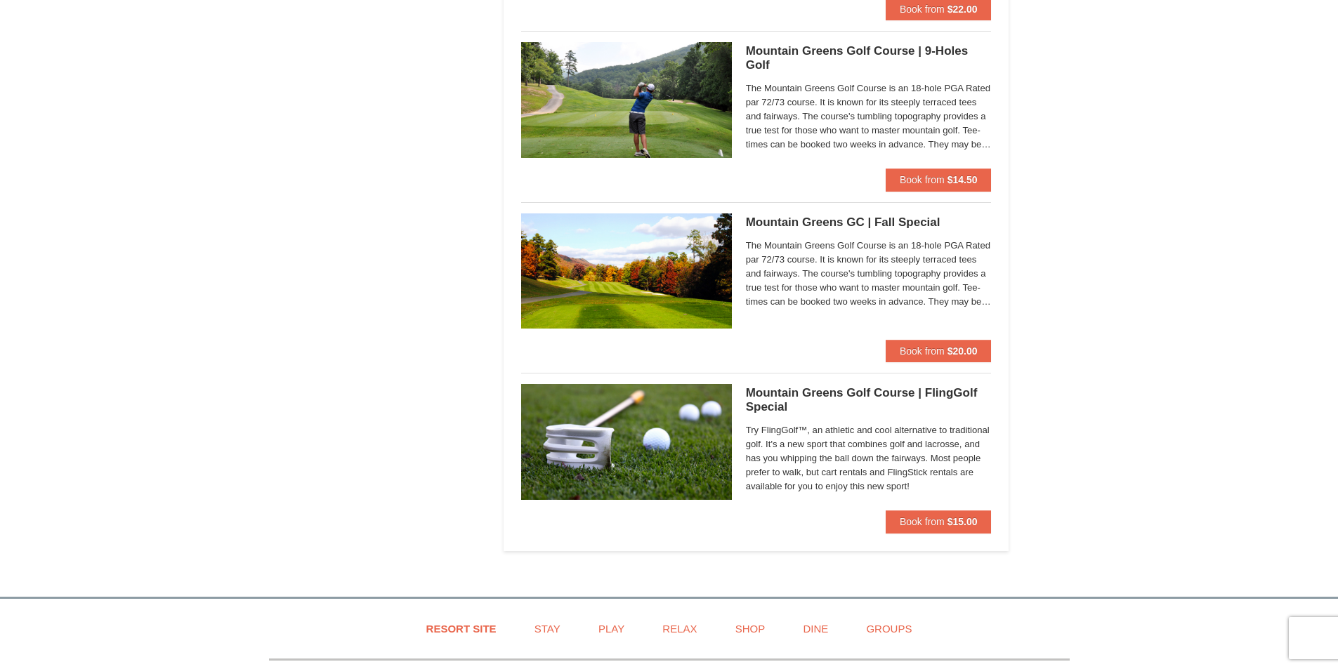
scroll to position [1048, 0]
